Goal: Task Accomplishment & Management: Manage account settings

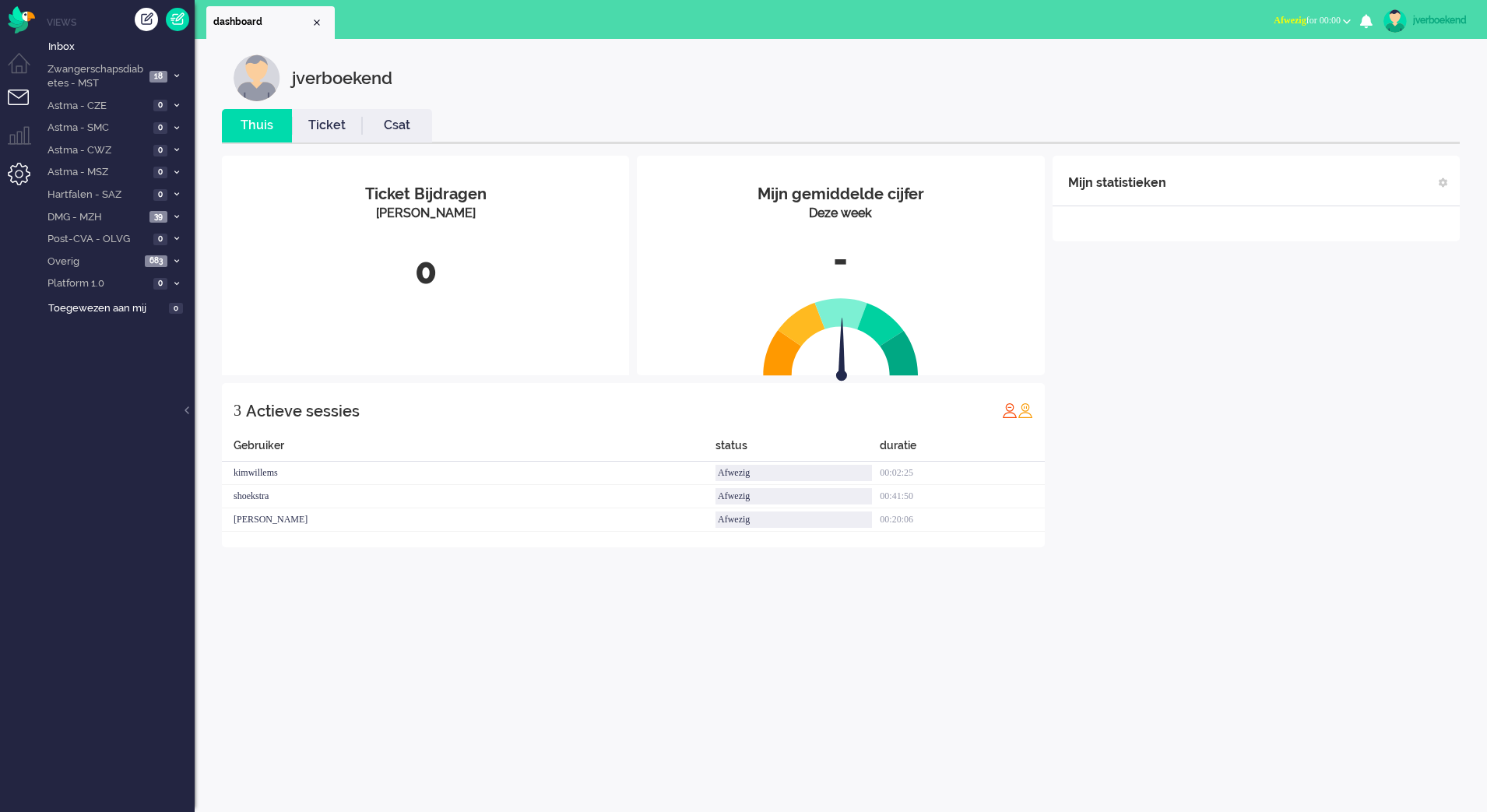
click at [17, 178] on li "Admin menu" at bounding box center [25, 180] width 35 height 35
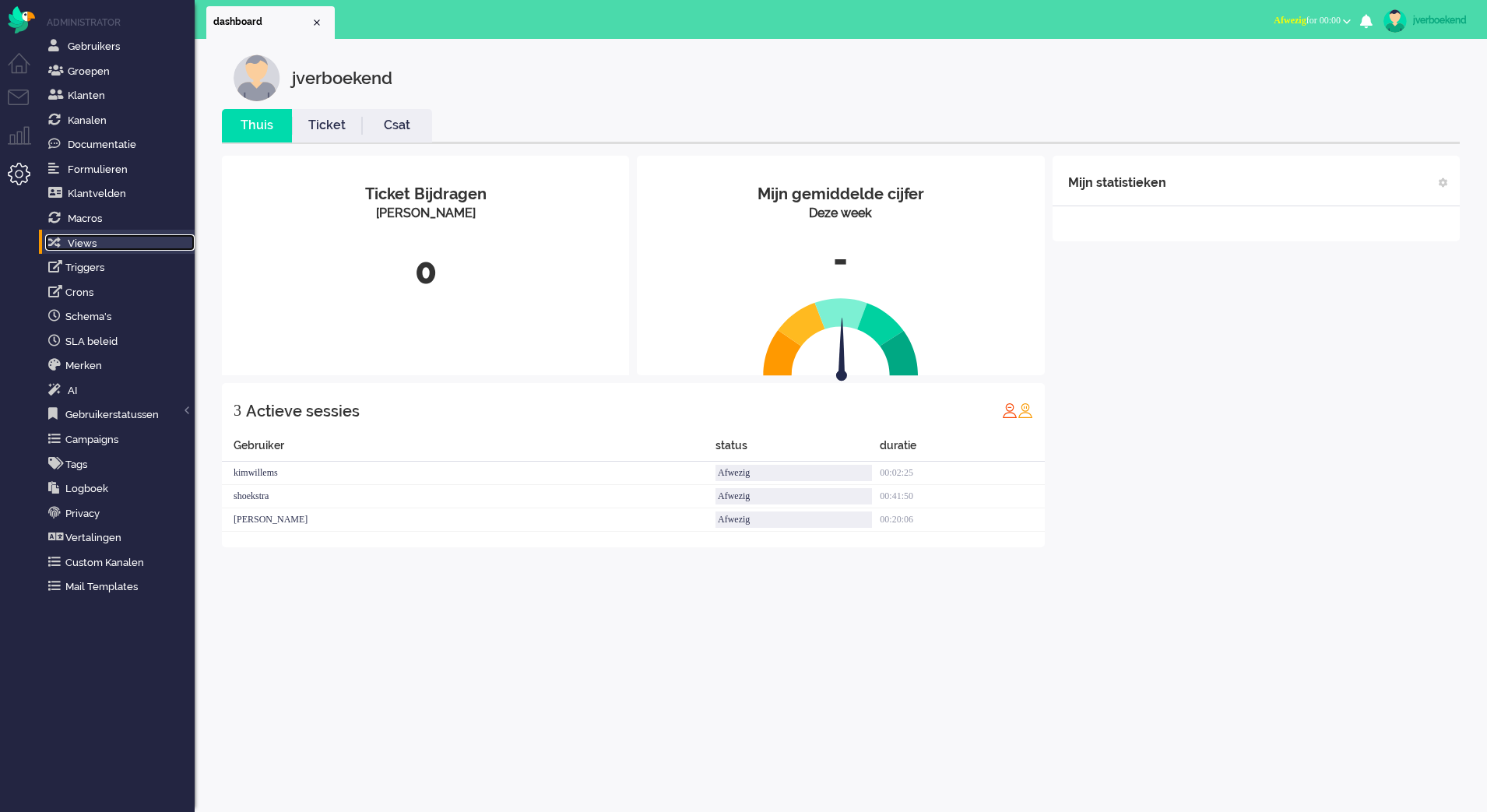
click at [104, 238] on link "Views" at bounding box center [120, 243] width 149 height 17
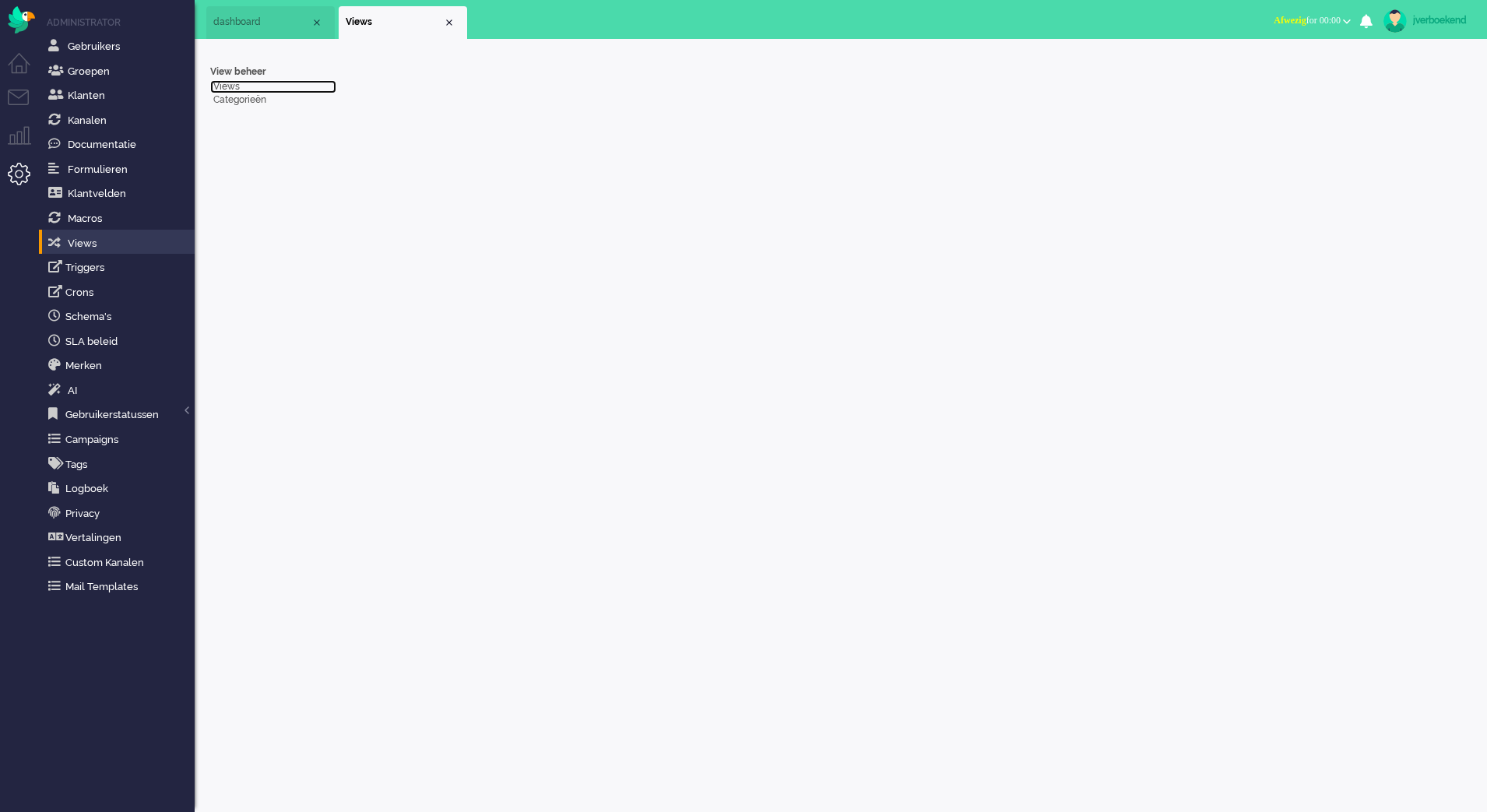
click at [228, 82] on link "Views" at bounding box center [273, 87] width 126 height 13
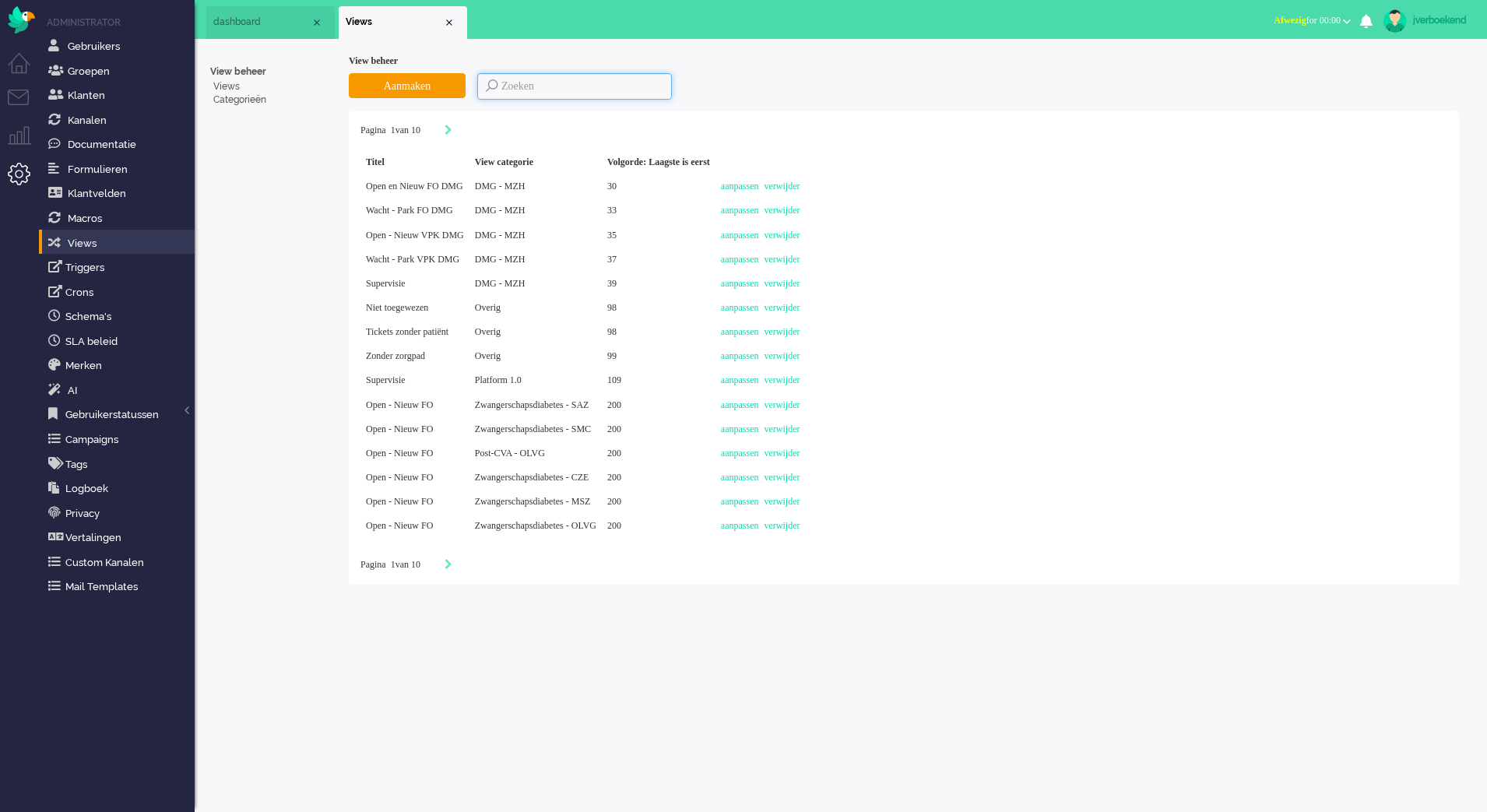
click at [550, 89] on input at bounding box center [574, 86] width 194 height 27
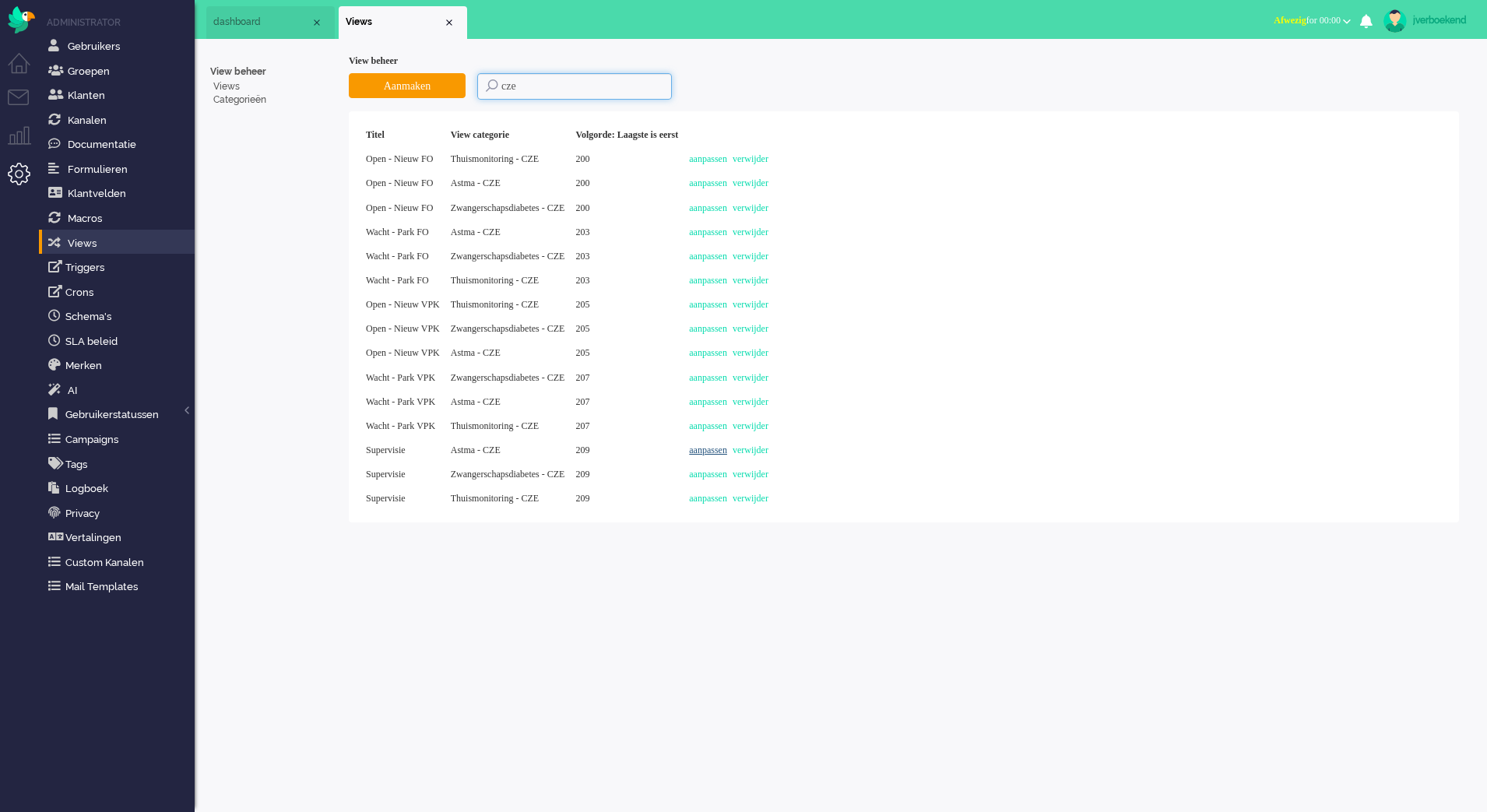
type input "cze"
click at [728, 448] on link "aanpassen" at bounding box center [708, 449] width 39 height 11
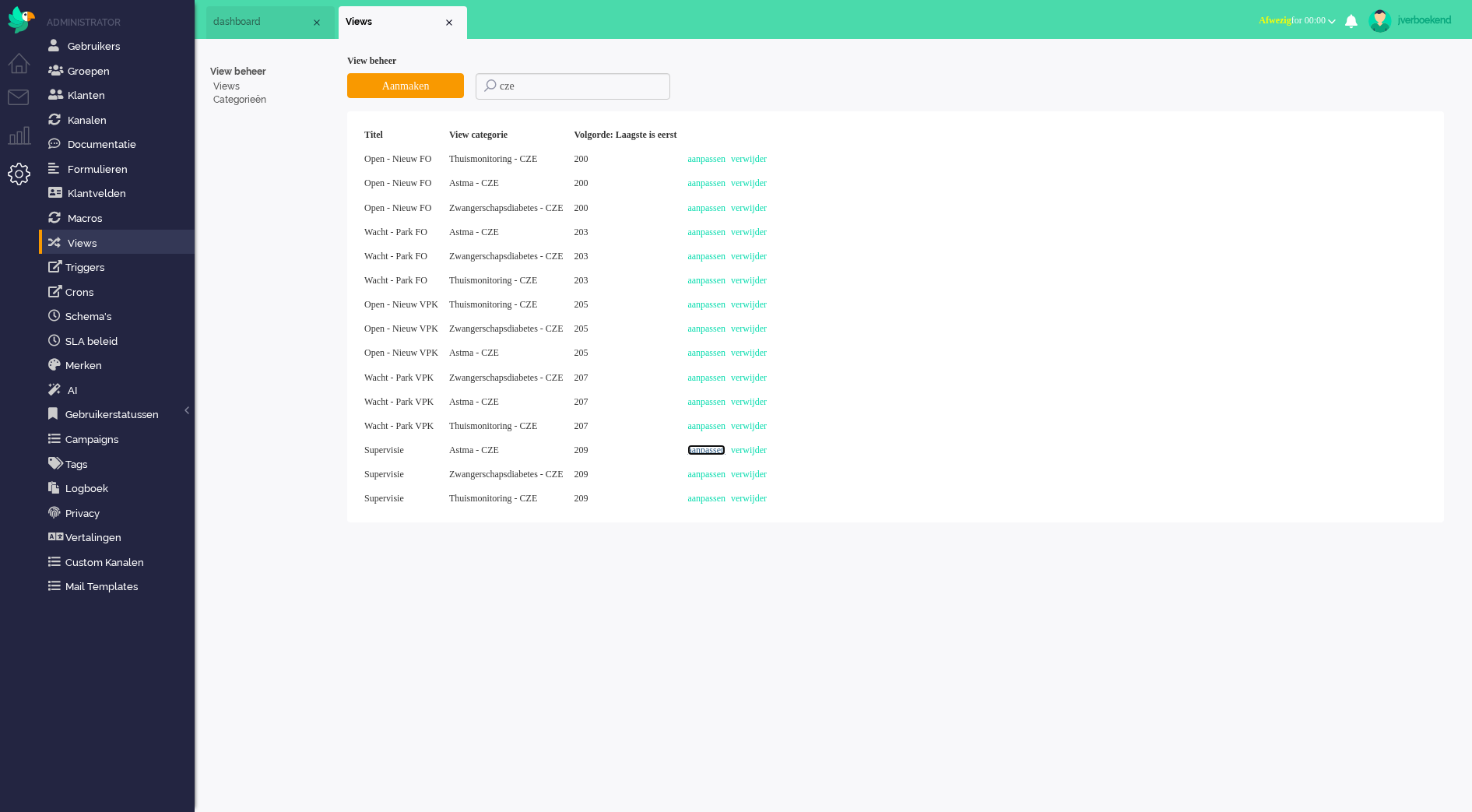
select select "priority"
select select "created_at"
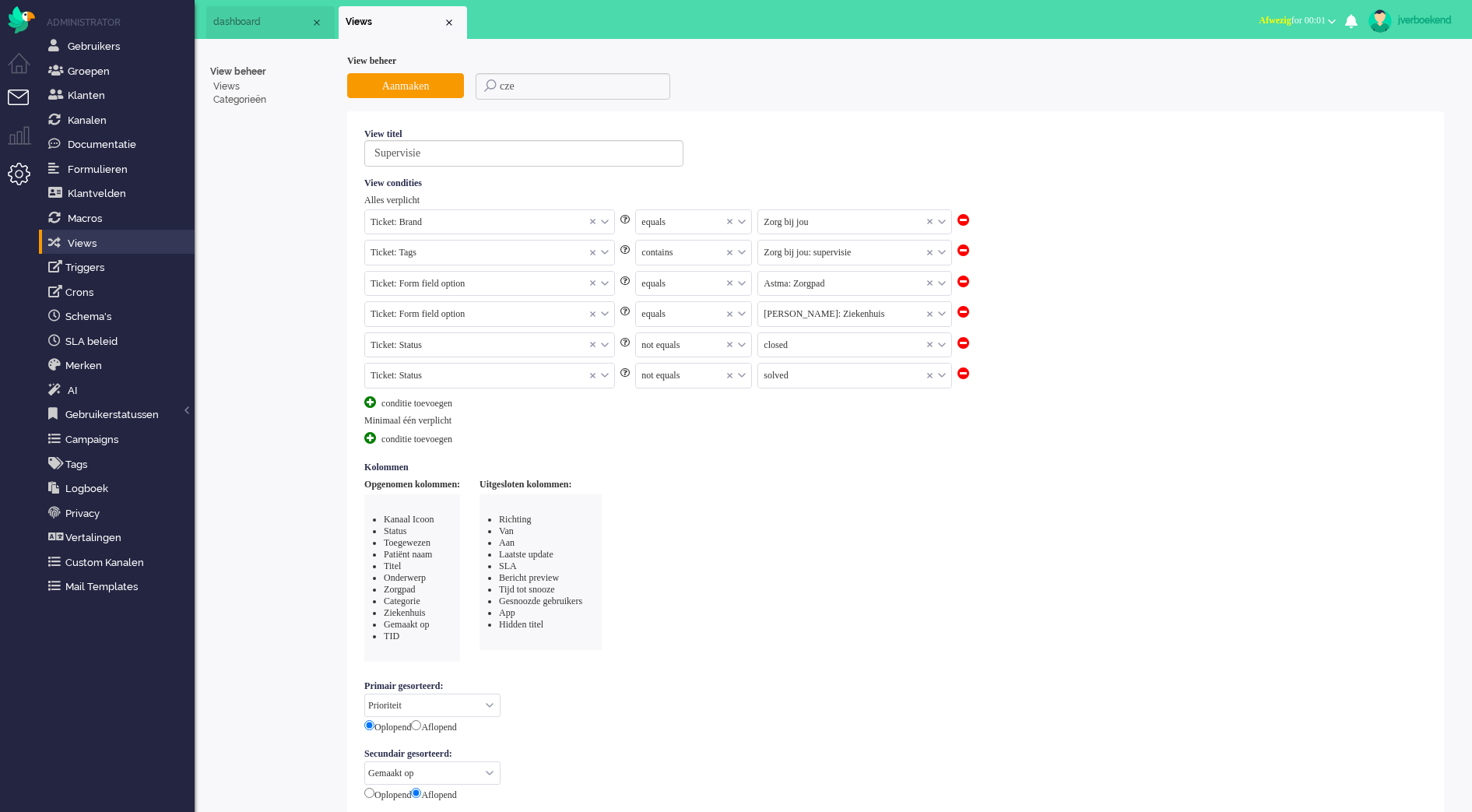
click at [26, 95] on li "Tickets menu" at bounding box center [25, 107] width 35 height 35
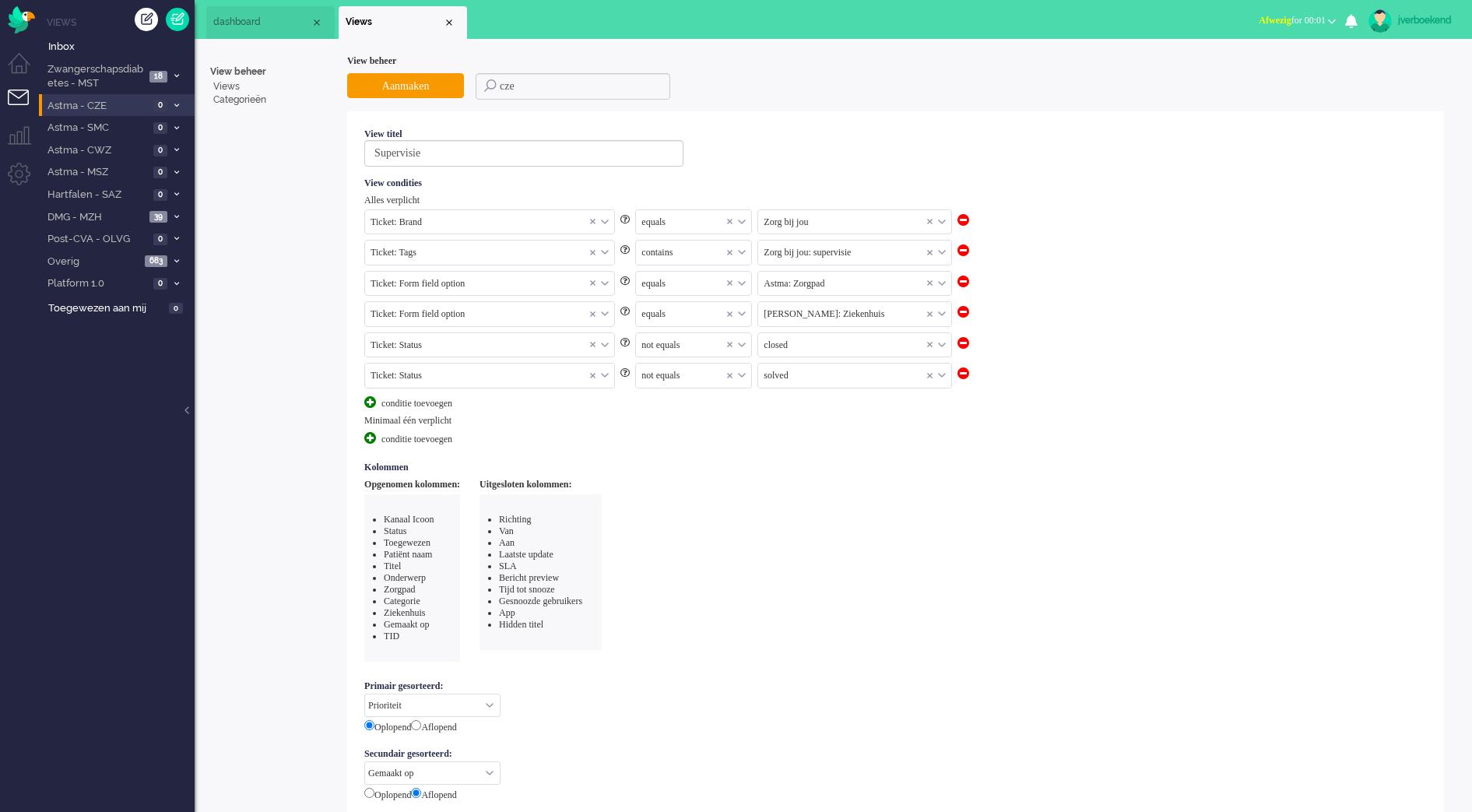
click at [96, 104] on span "Astma - CZE" at bounding box center [97, 106] width 104 height 15
click at [132, 125] on span "Supervisie" at bounding box center [112, 132] width 104 height 15
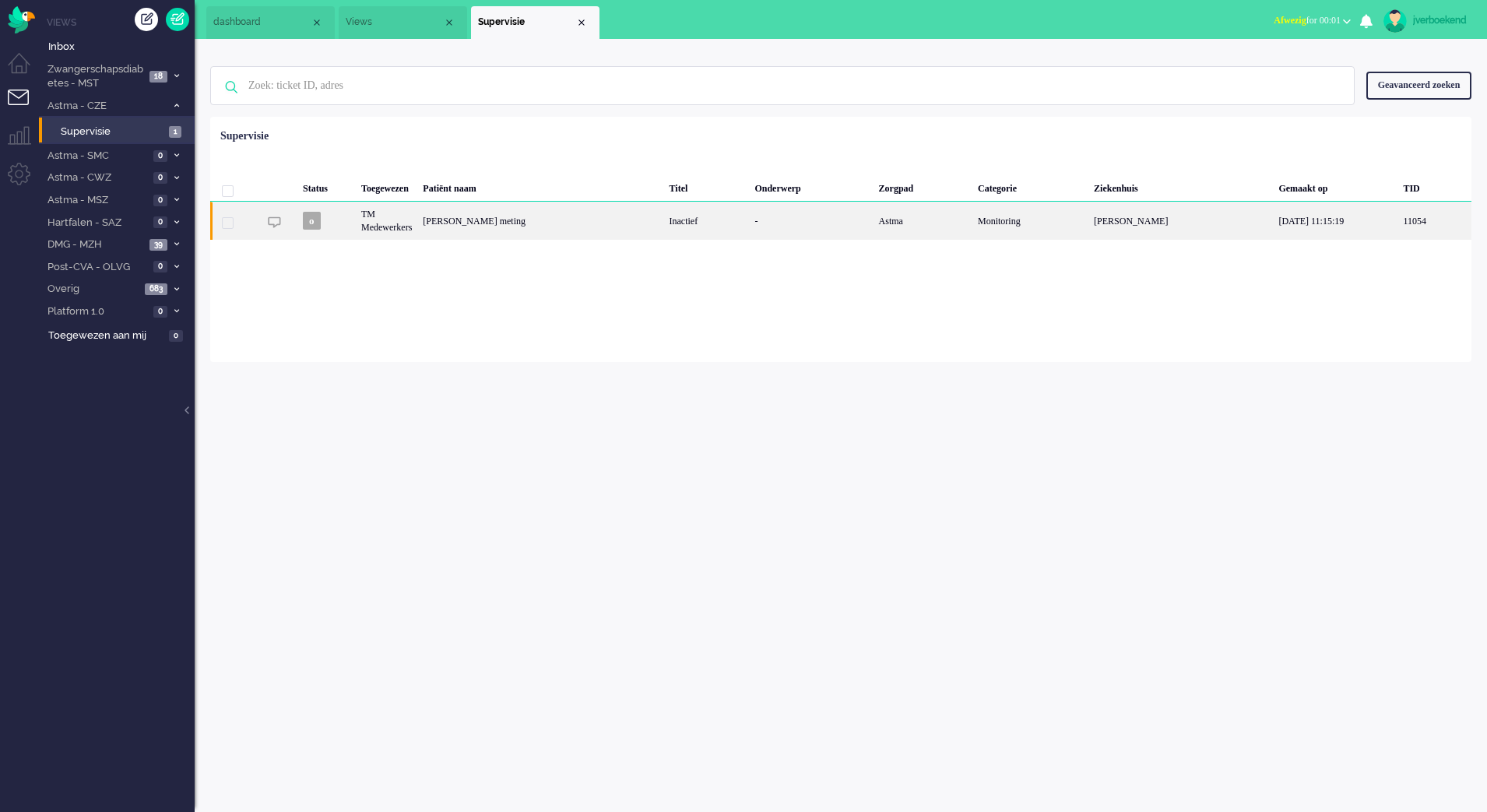
click at [531, 228] on div "[PERSON_NAME] meting" at bounding box center [541, 221] width 246 height 39
